Goal: Task Accomplishment & Management: Manage account settings

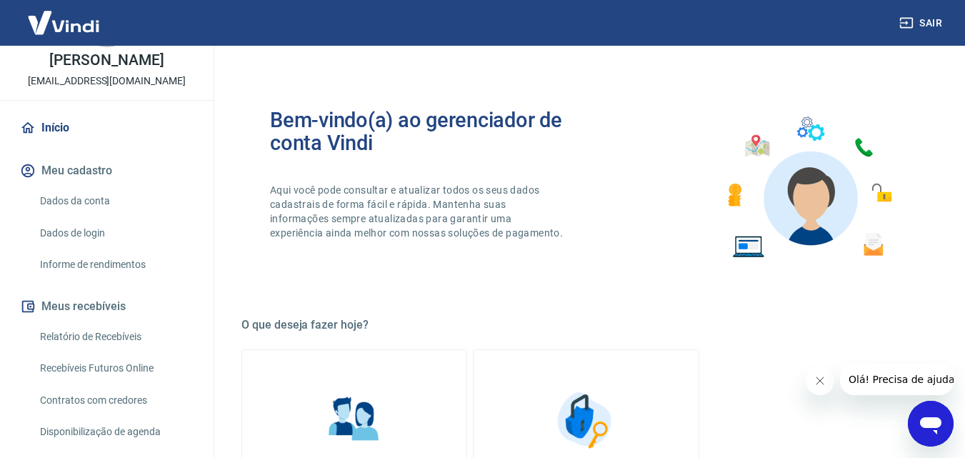
scroll to position [286, 0]
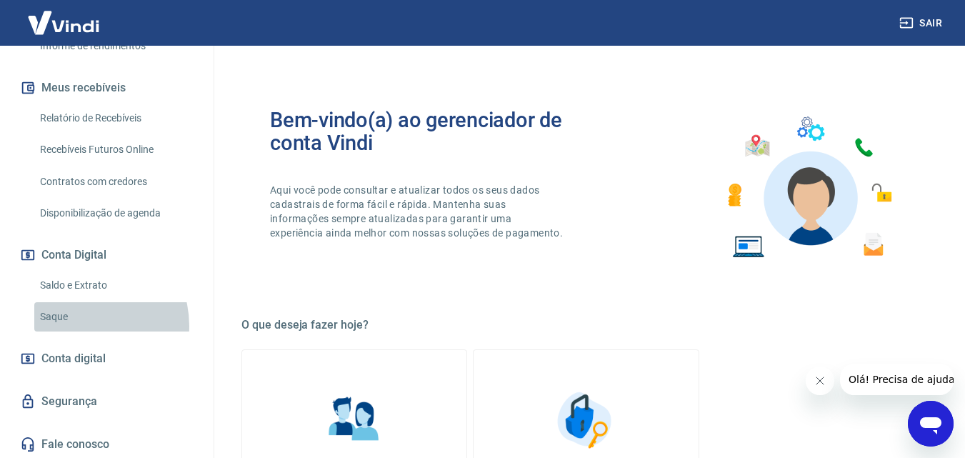
click at [82, 326] on link "Saque" at bounding box center [115, 316] width 162 height 29
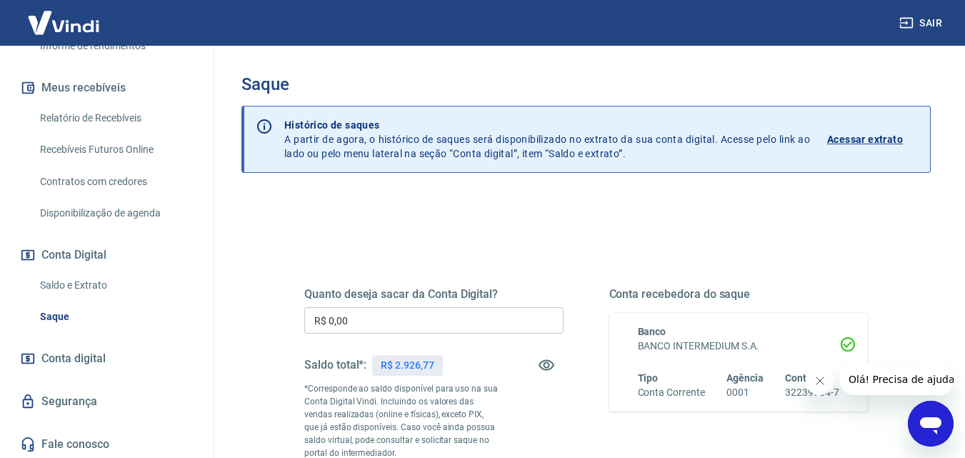
click at [329, 319] on input "R$ 0,00" at bounding box center [433, 320] width 259 height 26
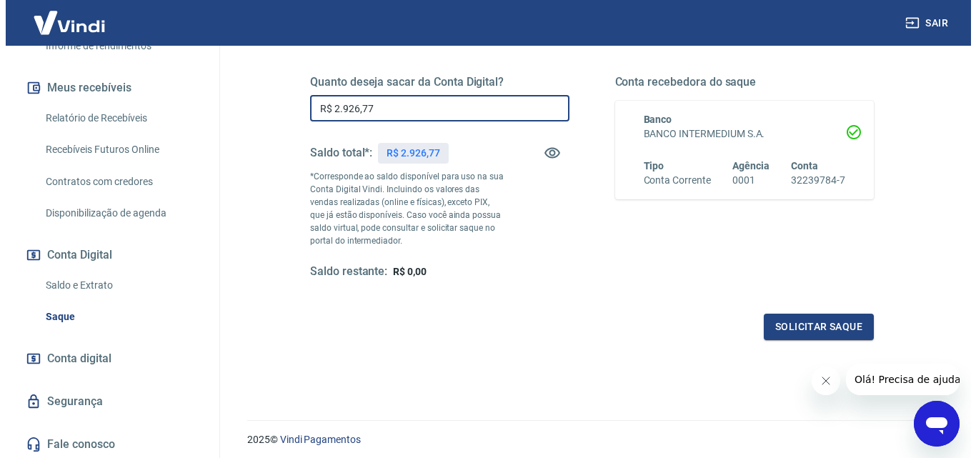
scroll to position [214, 0]
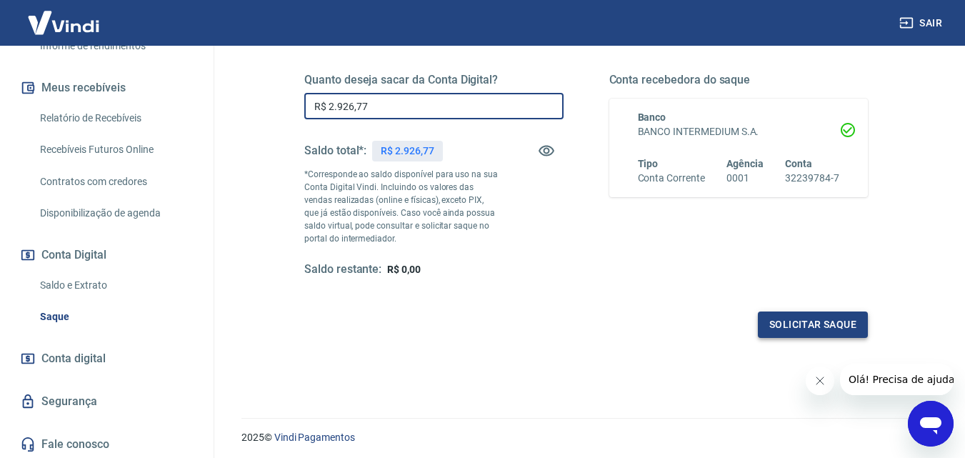
type input "R$ 2.926,77"
click at [771, 330] on button "Solicitar saque" at bounding box center [813, 324] width 110 height 26
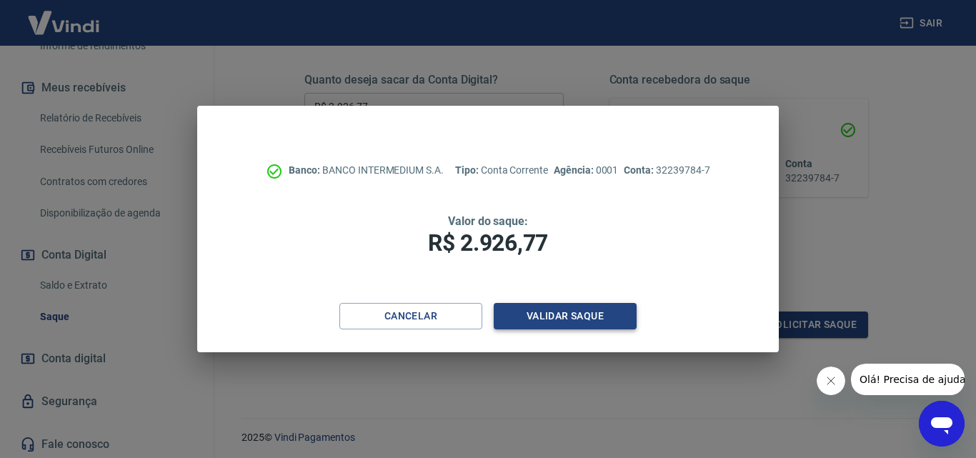
click at [608, 316] on button "Validar saque" at bounding box center [565, 316] width 143 height 26
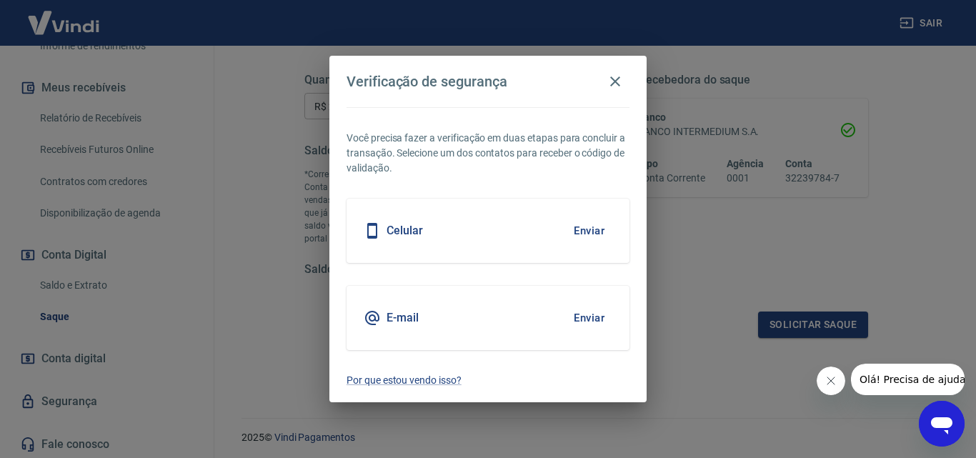
click at [594, 311] on button "Enviar" at bounding box center [589, 318] width 46 height 30
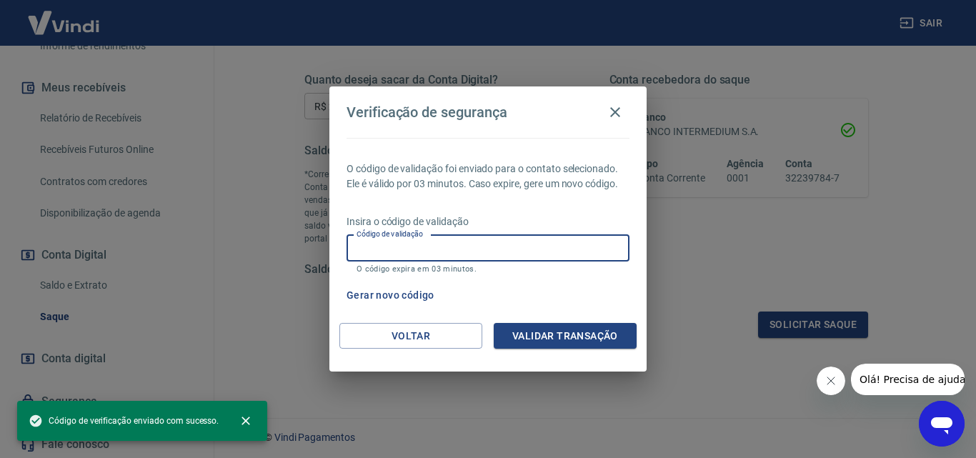
click at [449, 252] on input "Código de validação" at bounding box center [487, 248] width 283 height 26
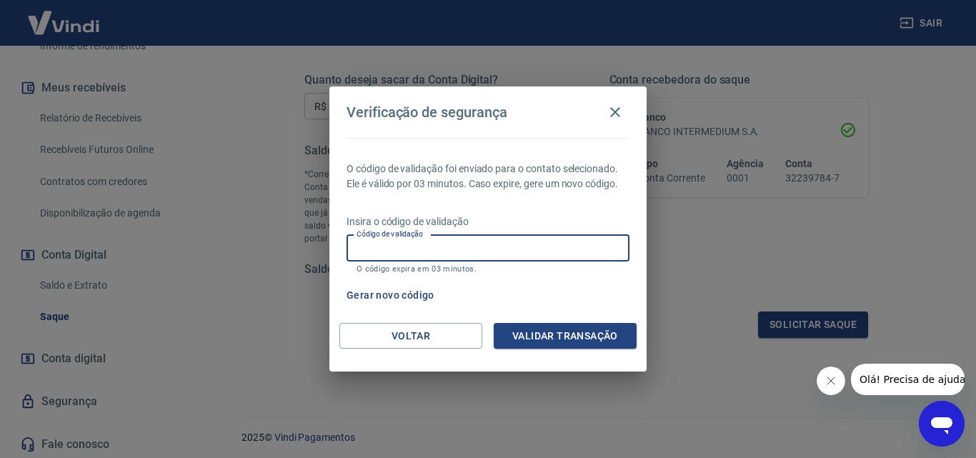
paste input "406782"
type input "406782"
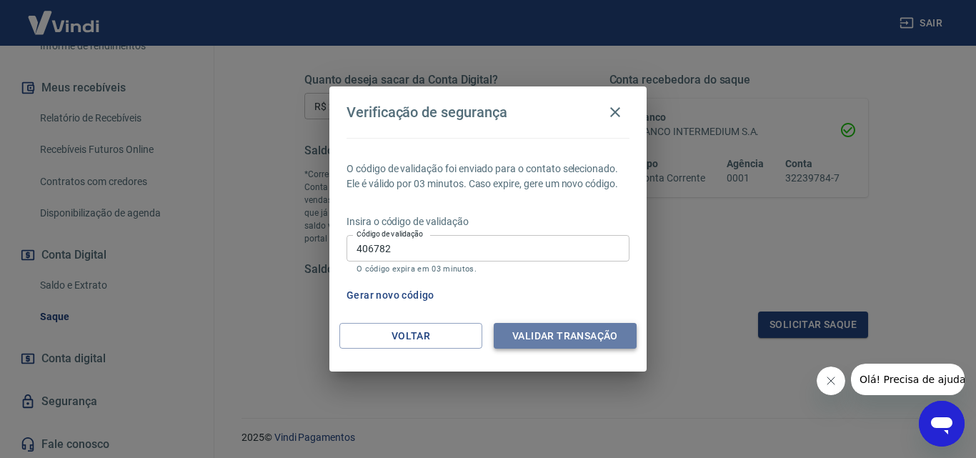
click at [546, 324] on button "Validar transação" at bounding box center [565, 336] width 143 height 26
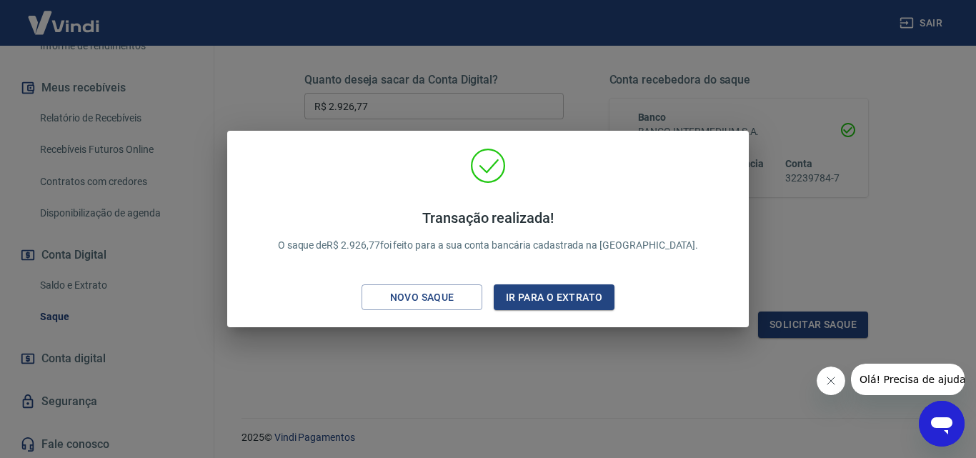
drag, startPoint x: 203, startPoint y: 32, endPoint x: 155, endPoint y: 20, distance: 49.4
click at [210, 32] on div "Transação realizada! O saque de R$ 2.926,77 foi feito para a sua conta bancária…" at bounding box center [488, 229] width 976 height 458
click at [171, 33] on div "Sair" at bounding box center [482, 23] width 965 height 46
click at [154, 30] on div "Sair" at bounding box center [482, 23] width 965 height 46
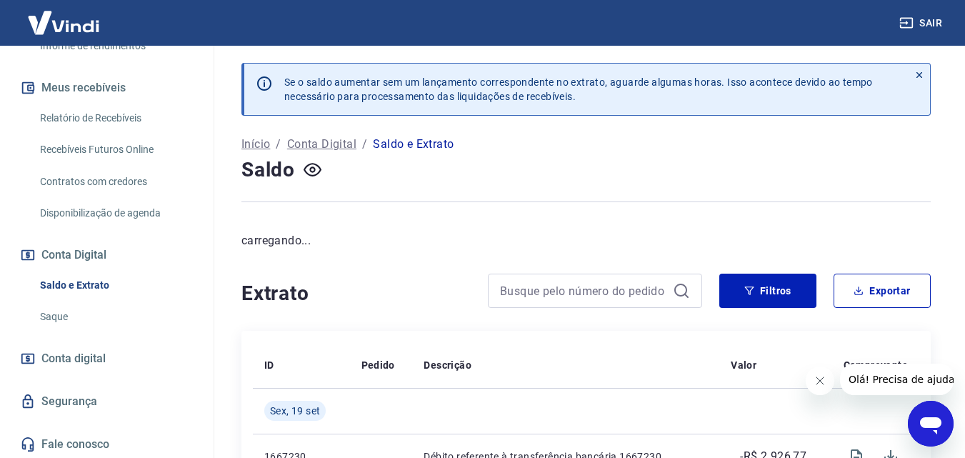
drag, startPoint x: 160, startPoint y: 1, endPoint x: 654, endPoint y: 228, distance: 543.7
